Goal: Task Accomplishment & Management: Manage account settings

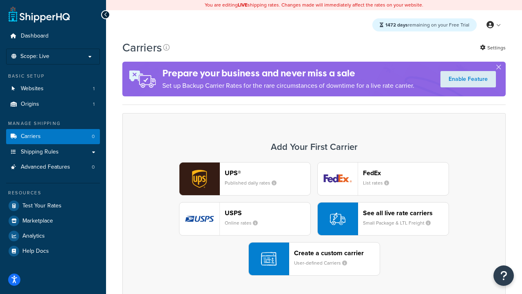
click at [314, 219] on div "UPS® Published daily rates FedEx List rates USPS Online rates See all live rate…" at bounding box center [314, 218] width 366 height 113
click at [406, 173] on header "FedEx" at bounding box center [406, 173] width 86 height 8
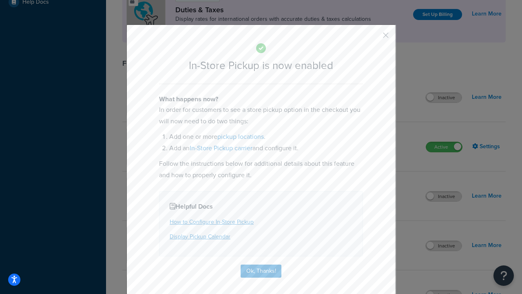
click at [374, 38] on button "button" at bounding box center [374, 38] width 2 height 2
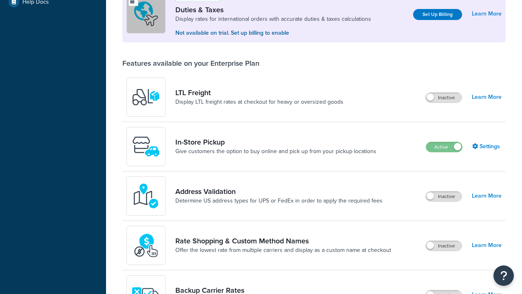
scroll to position [249, 0]
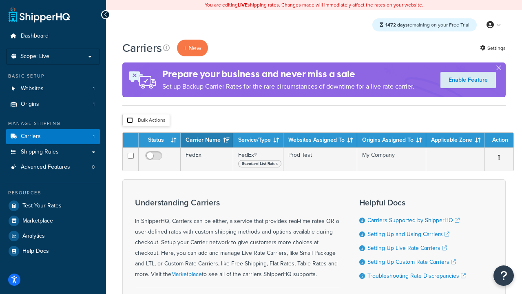
click at [130, 120] on input "checkbox" at bounding box center [130, 120] width 6 height 6
checkbox input "true"
click at [0, 0] on button "Delete" at bounding box center [0, 0] width 0 height 0
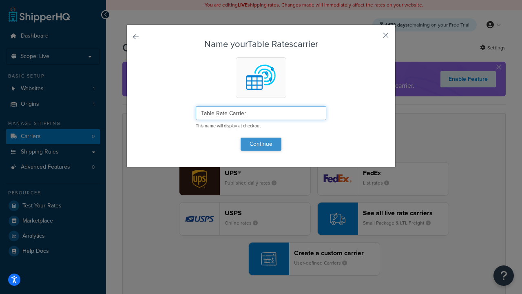
type input "Table Rate Carrier"
click at [261, 144] on button "Continue" at bounding box center [261, 143] width 41 height 13
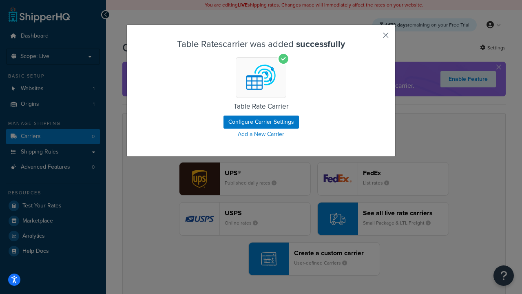
click at [374, 38] on button "button" at bounding box center [374, 38] width 2 height 2
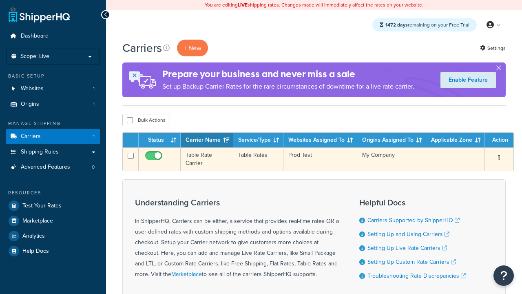
click at [499, 158] on icon "button" at bounding box center [500, 157] width 2 height 6
click at [0, 0] on link "Edit" at bounding box center [0, 0] width 0 height 0
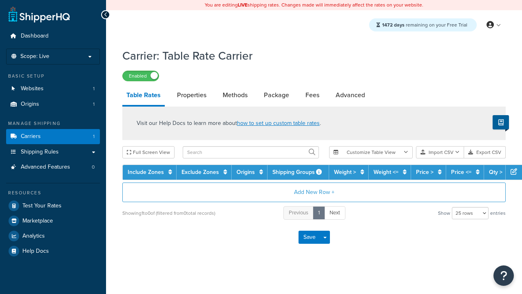
select select "25"
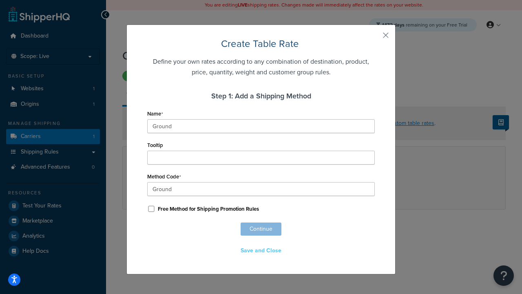
scroll to position [510, 0]
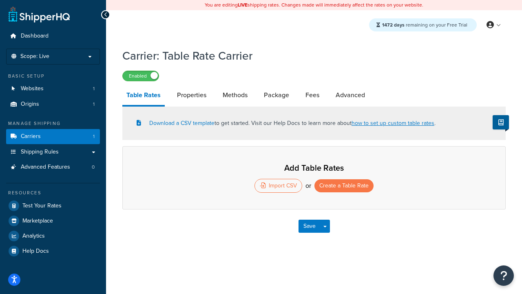
select select "25"
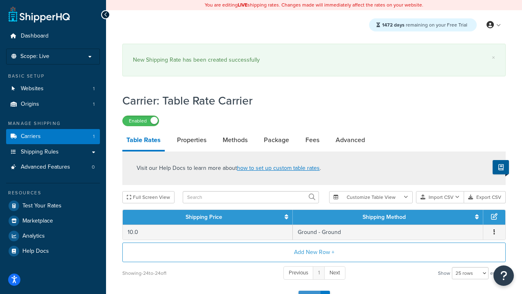
click at [309, 290] on button "Save" at bounding box center [310, 296] width 22 height 13
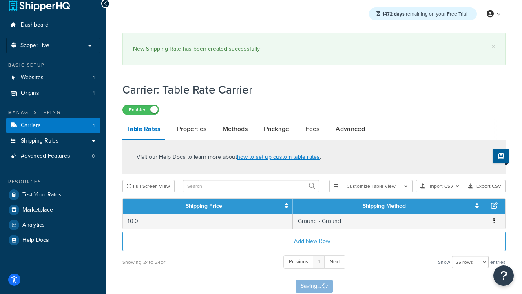
scroll to position [0, 0]
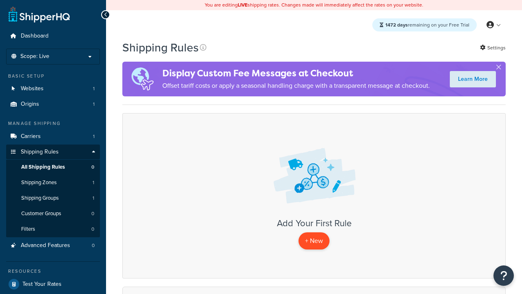
click at [314, 241] on p "+ New" at bounding box center [314, 240] width 31 height 17
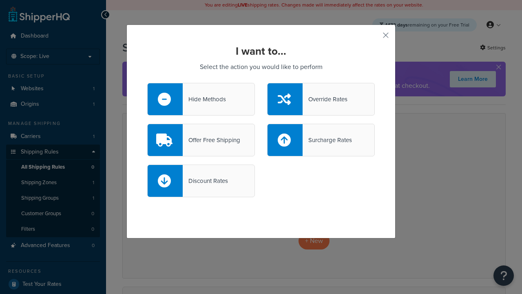
click at [201, 140] on div "Offer Free Shipping" at bounding box center [212, 139] width 58 height 11
click at [0, 0] on input "Offer Free Shipping" at bounding box center [0, 0] width 0 height 0
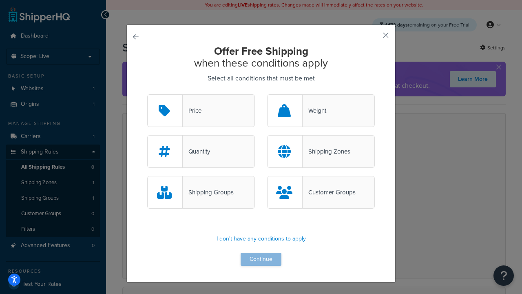
click at [201, 111] on div "Price" at bounding box center [192, 110] width 19 height 11
click at [0, 0] on input "Price" at bounding box center [0, 0] width 0 height 0
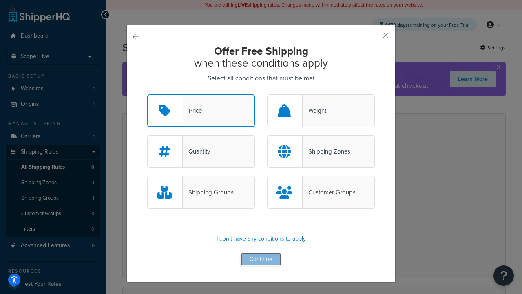
click at [261, 259] on button "Continue" at bounding box center [261, 259] width 41 height 13
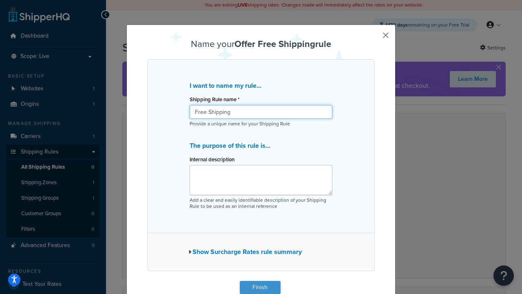
type input "Free Shipping"
click at [260, 287] on button "Finish" at bounding box center [260, 287] width 41 height 13
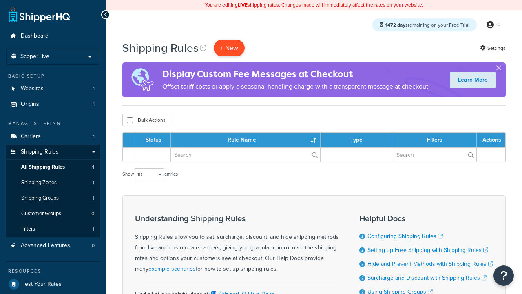
click at [229, 48] on p "+ New" at bounding box center [229, 48] width 31 height 17
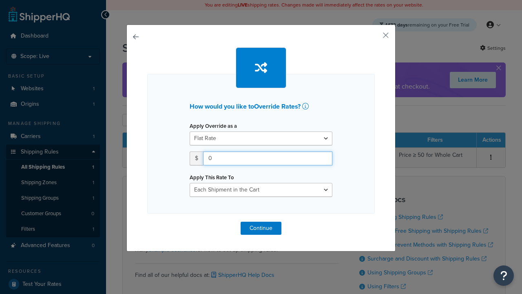
type input "100"
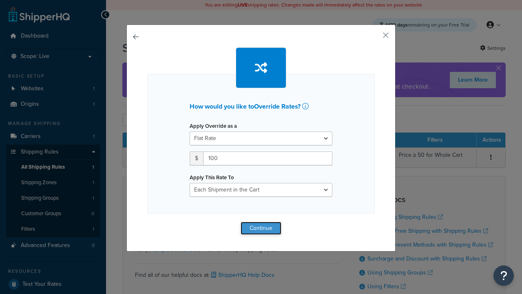
click at [261, 228] on button "Continue" at bounding box center [261, 228] width 41 height 13
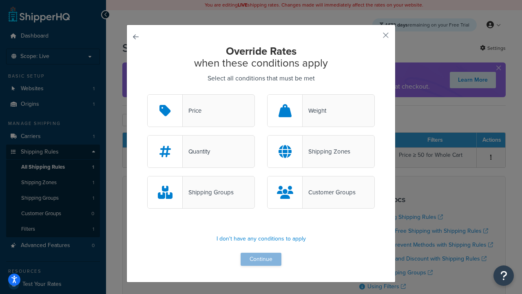
click at [201, 111] on div "Price" at bounding box center [192, 110] width 19 height 11
click at [0, 0] on input "Price" at bounding box center [0, 0] width 0 height 0
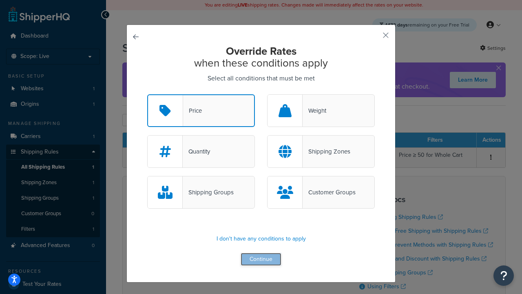
click at [261, 259] on button "Continue" at bounding box center [261, 259] width 41 height 13
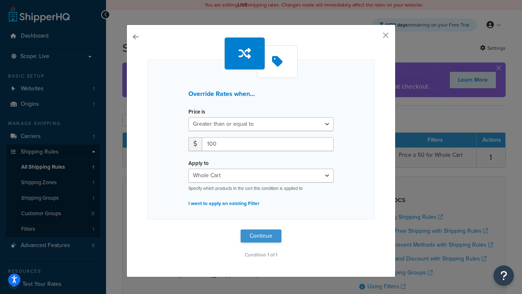
type input "100"
click at [261, 236] on button "Continue" at bounding box center [261, 235] width 41 height 13
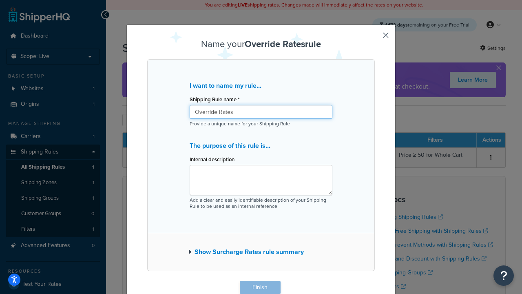
type input "Override Rates"
click at [260, 287] on button "Finish" at bounding box center [260, 287] width 41 height 13
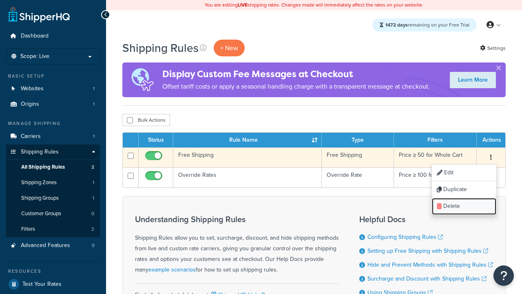
click at [464, 206] on link "Delete" at bounding box center [464, 206] width 64 height 17
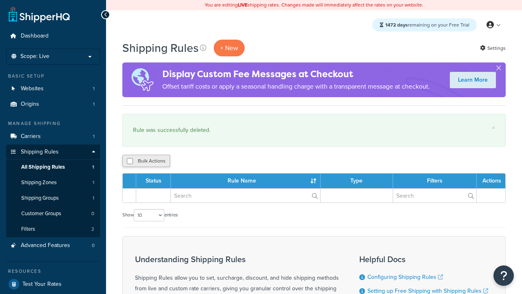
click at [146, 161] on button "Bulk Actions" at bounding box center [146, 161] width 48 height 12
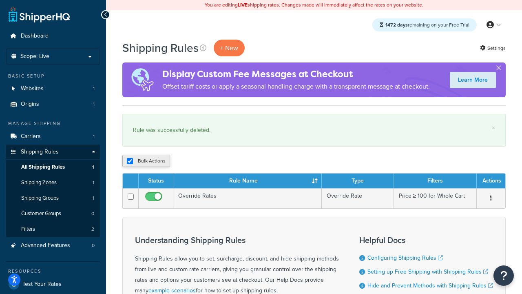
click at [146, 161] on button "Bulk Actions" at bounding box center [146, 161] width 48 height 12
checkbox input "true"
click at [0, 0] on button "Delete" at bounding box center [0, 0] width 0 height 0
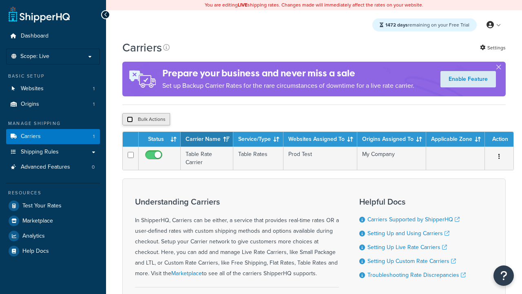
click at [130, 120] on input "checkbox" at bounding box center [130, 119] width 6 height 6
checkbox input "true"
click at [0, 0] on button "Delete" at bounding box center [0, 0] width 0 height 0
